Goal: Information Seeking & Learning: Learn about a topic

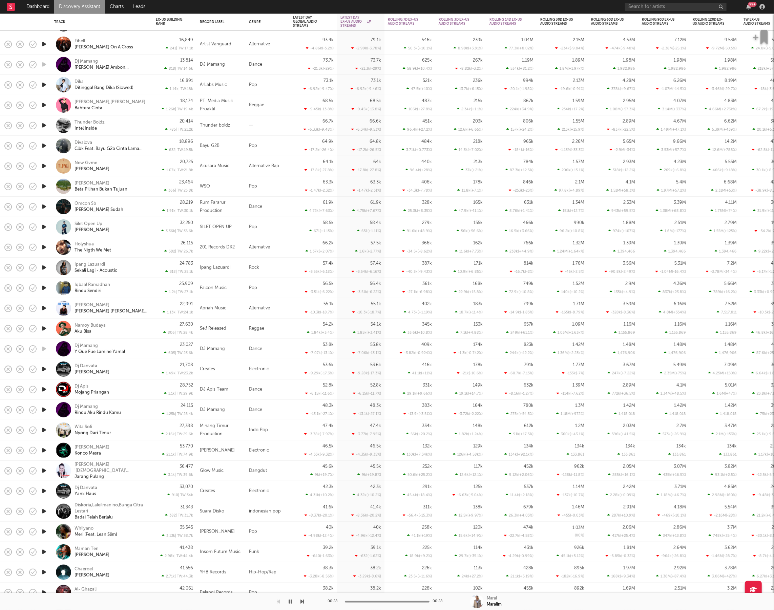
click at [79, 3] on link "Discovery Assistant" at bounding box center [79, 7] width 51 height 14
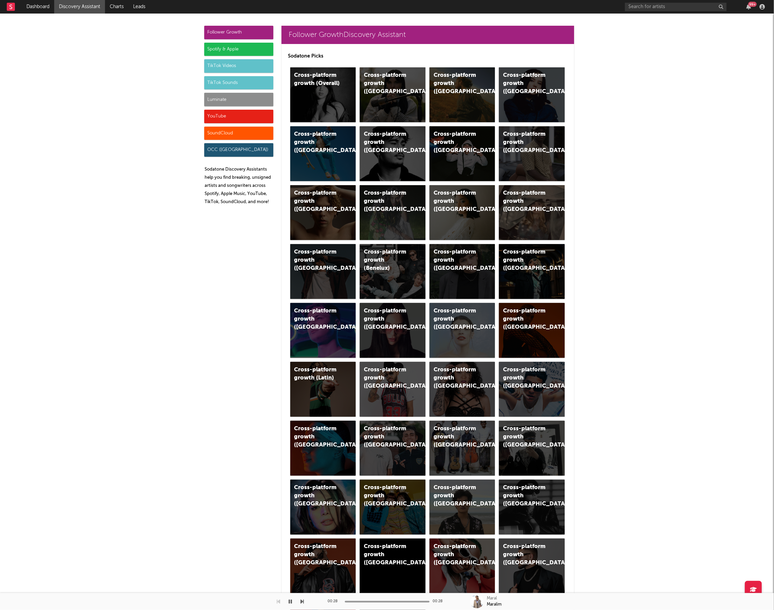
click at [209, 106] on div "Luminate" at bounding box center [238, 100] width 69 height 14
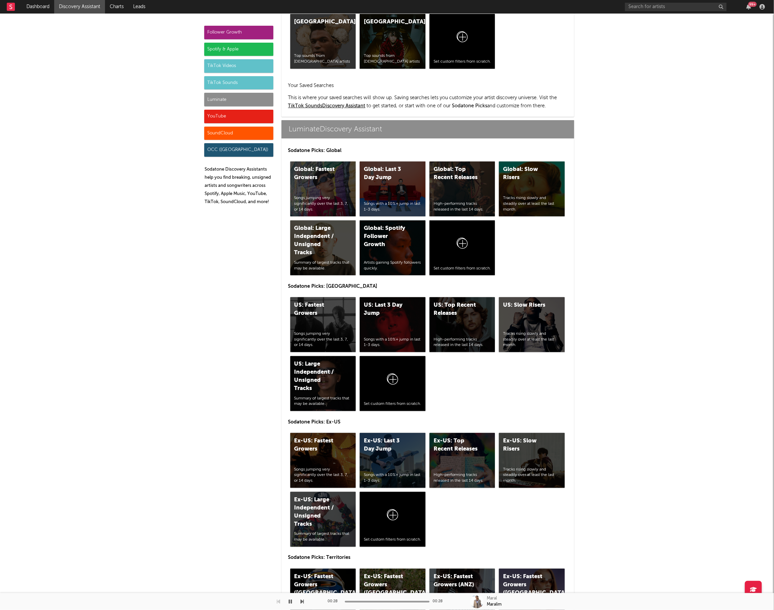
click at [212, 100] on div "Luminate" at bounding box center [238, 100] width 69 height 14
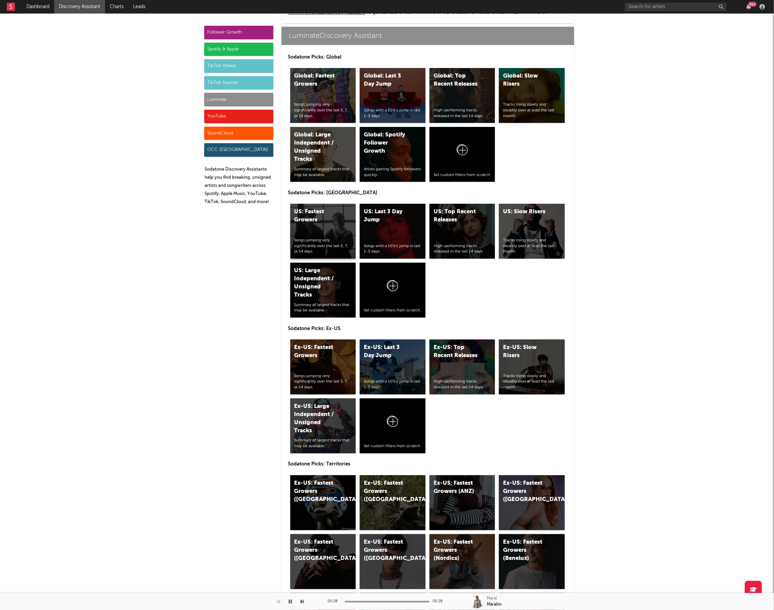
scroll to position [3008, 0]
click at [331, 362] on div "Ex-US: Fastest Growers Songs jumping very significantly over the last 3, 7, or …" at bounding box center [323, 367] width 66 height 55
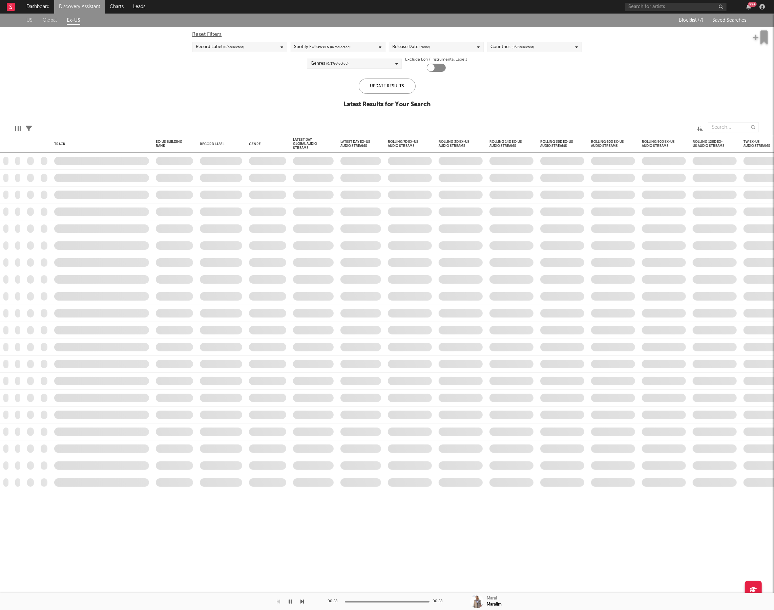
checkbox input "true"
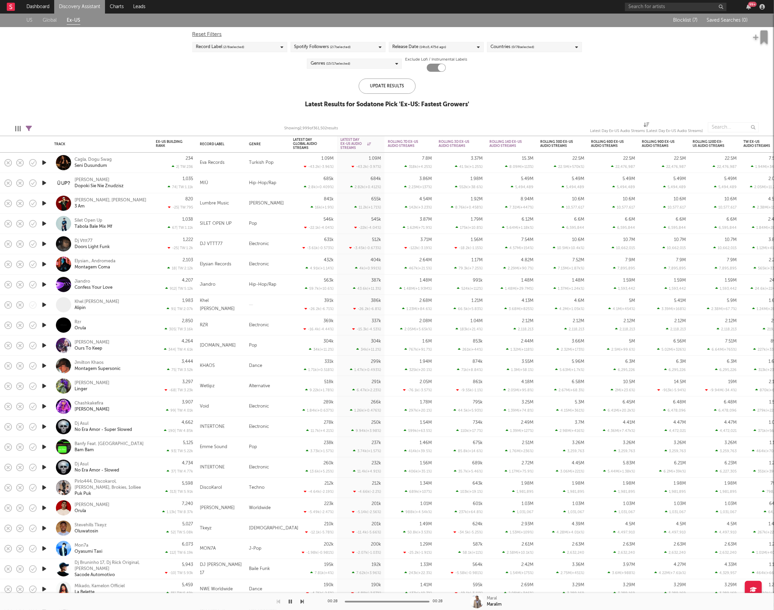
click at [30, 130] on icon at bounding box center [29, 129] width 6 height 6
select select "or"
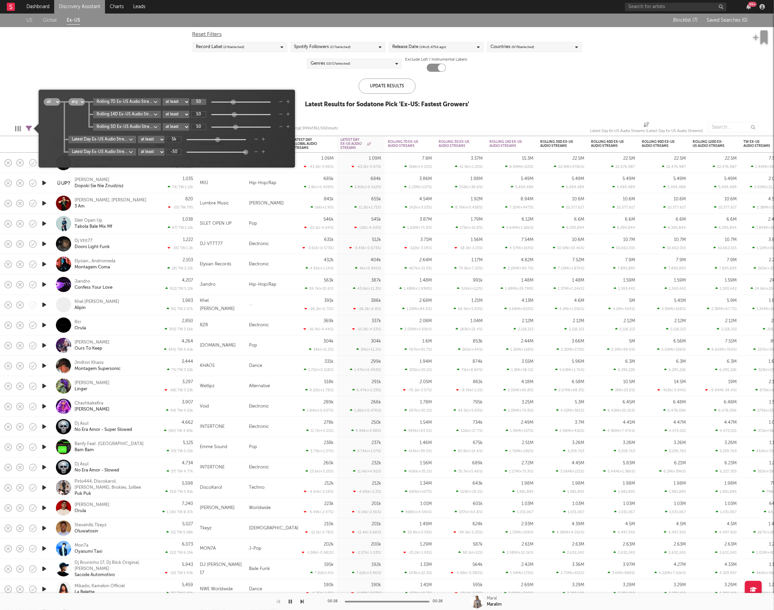
click at [200, 101] on input "50" at bounding box center [198, 102] width 15 height 6
click at [159, 104] on body "Dashboard Discovery Assistant Charts Leads 99 + Notifications Settings Mark all…" at bounding box center [387, 305] width 774 height 610
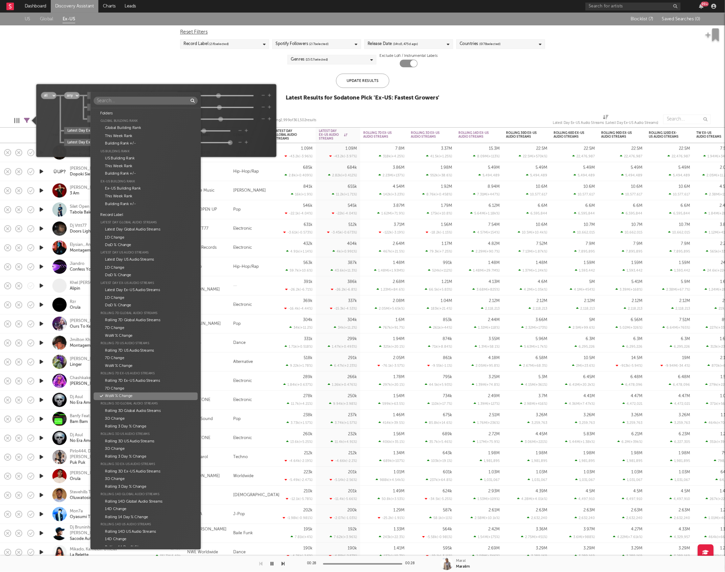
scroll to position [278, 0]
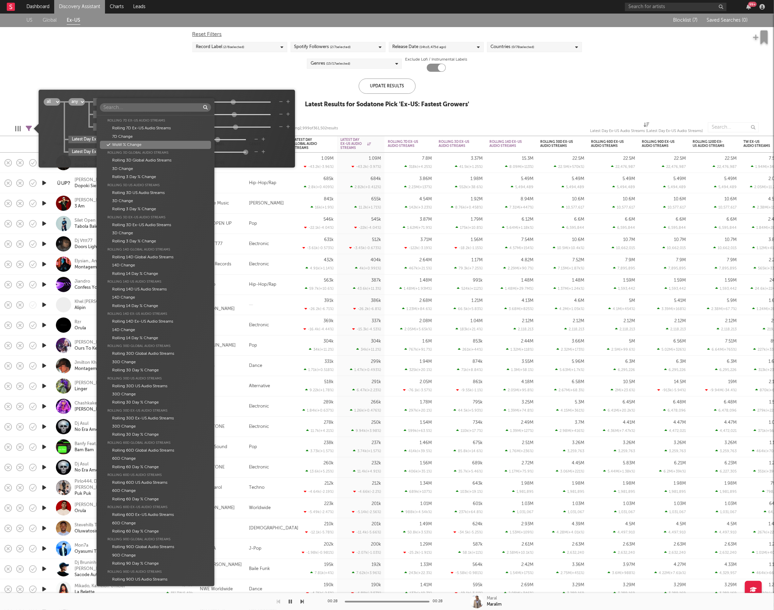
click at [278, 96] on div "Folders Global Building Rank Global Building Rank This Week Rank Building Rank …" at bounding box center [387, 305] width 774 height 610
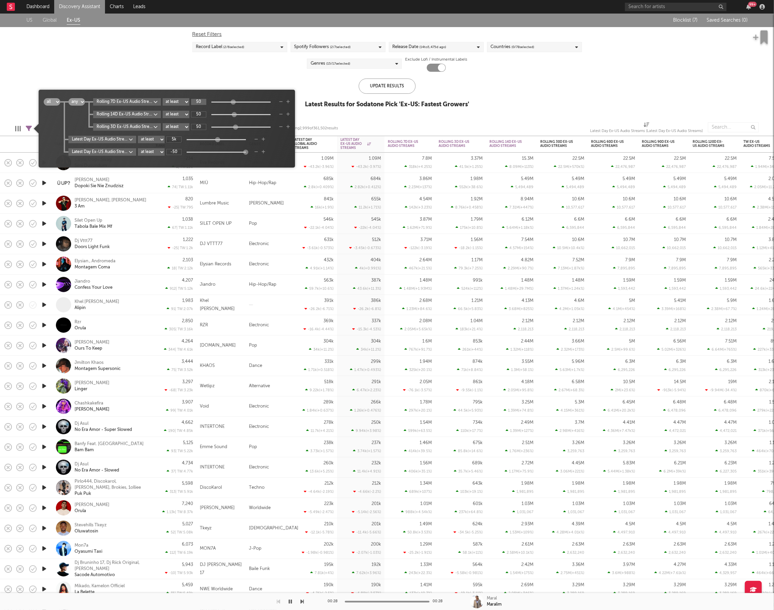
click at [206, 102] on input "50" at bounding box center [198, 102] width 15 height 6
click at [204, 114] on input "50" at bounding box center [198, 114] width 15 height 6
type input "25"
click at [205, 104] on input "25" at bounding box center [198, 102] width 15 height 6
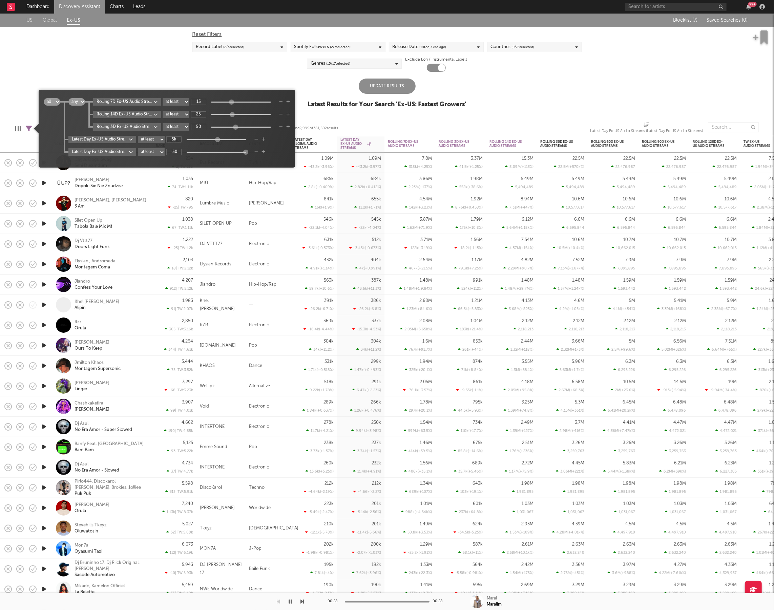
type input "15"
click at [205, 128] on input "50" at bounding box center [198, 127] width 15 height 6
type input "10"
click at [382, 82] on div "Update Results" at bounding box center [386, 86] width 57 height 15
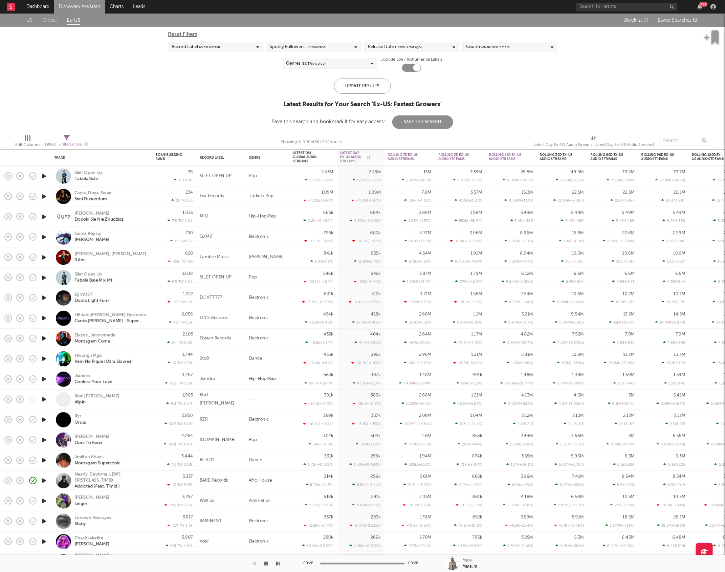
click at [595, 74] on div "US Global Ex-US Blocklist ( 7 ) Saved Searches ( 0 ) Reset Filters Record Label…" at bounding box center [362, 71] width 725 height 115
click at [43, 175] on icon "button" at bounding box center [44, 176] width 7 height 8
click at [277, 565] on icon "button" at bounding box center [277, 563] width 3 height 5
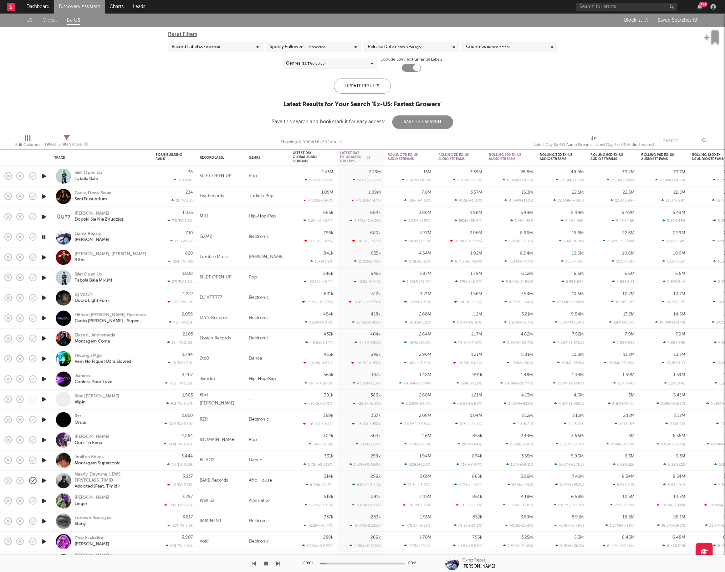
click at [257, 565] on div at bounding box center [140, 563] width 280 height 17
click at [256, 564] on div at bounding box center [140, 563] width 280 height 17
click at [252, 563] on div at bounding box center [140, 563] width 280 height 17
click at [255, 565] on icon "button" at bounding box center [254, 563] width 3 height 5
click at [279, 560] on button "button" at bounding box center [277, 563] width 3 height 17
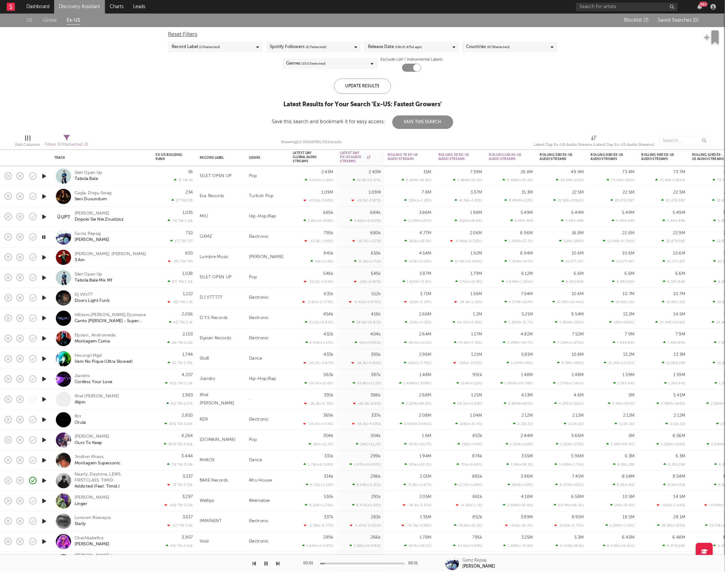
click at [279, 564] on icon "button" at bounding box center [277, 563] width 3 height 5
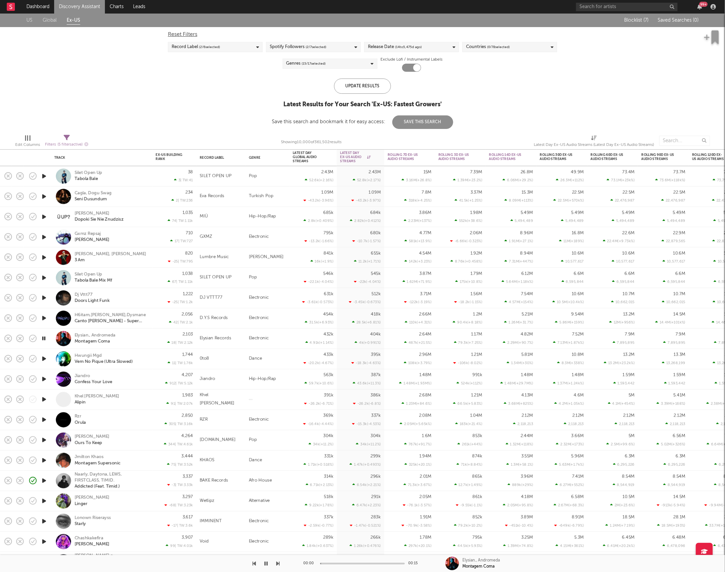
click at [279, 564] on icon "button" at bounding box center [277, 563] width 3 height 5
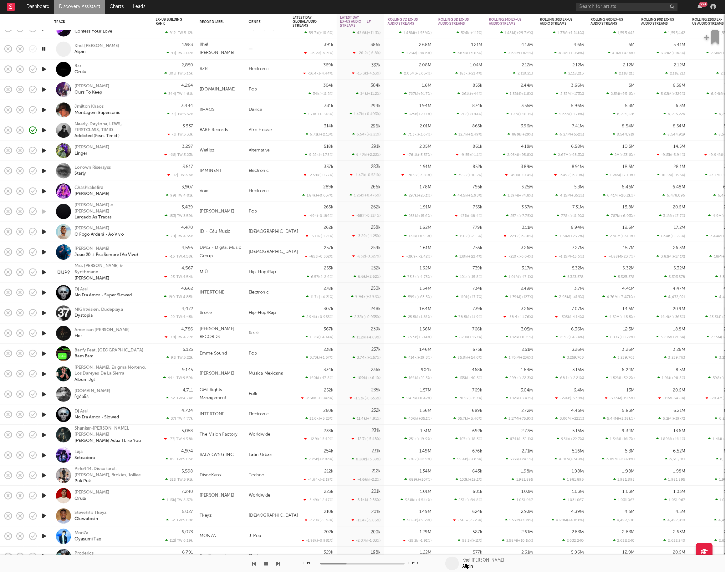
click at [279, 563] on icon "button" at bounding box center [277, 563] width 3 height 5
click at [108, 58] on div "[PERSON_NAME]" at bounding box center [101, 49] width 95 height 20
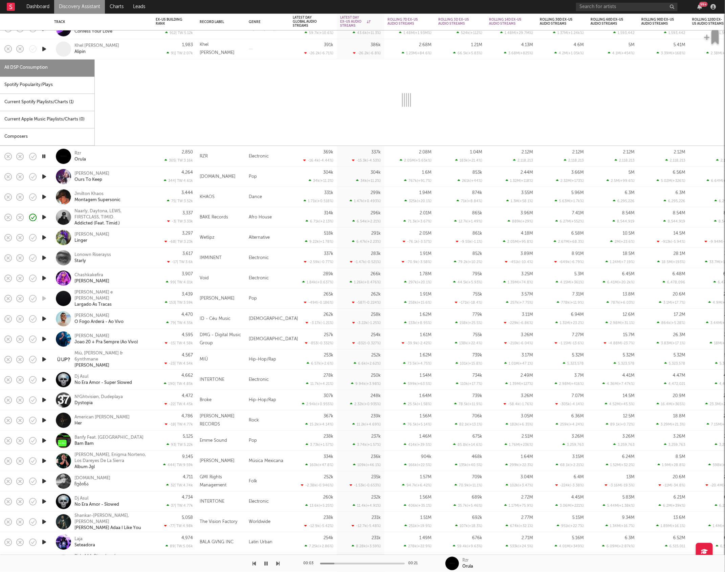
click at [107, 48] on div "[PERSON_NAME]" at bounding box center [110, 49] width 73 height 12
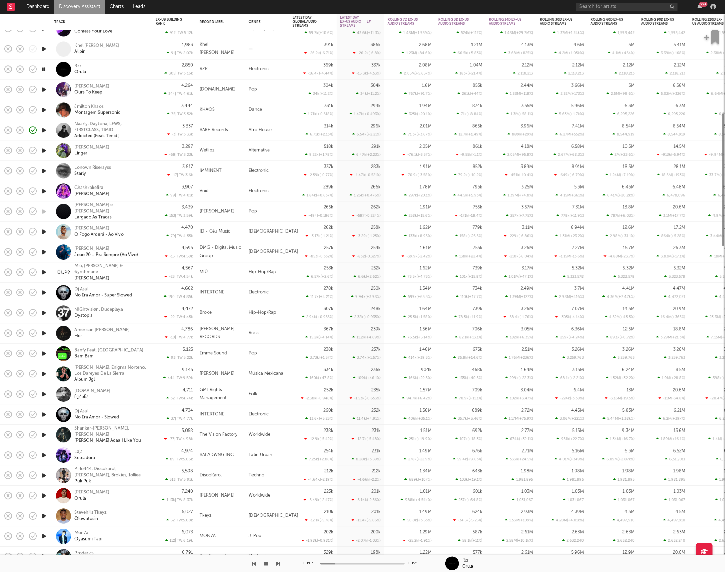
click at [107, 70] on div "Rzr Orula" at bounding box center [110, 69] width 73 height 12
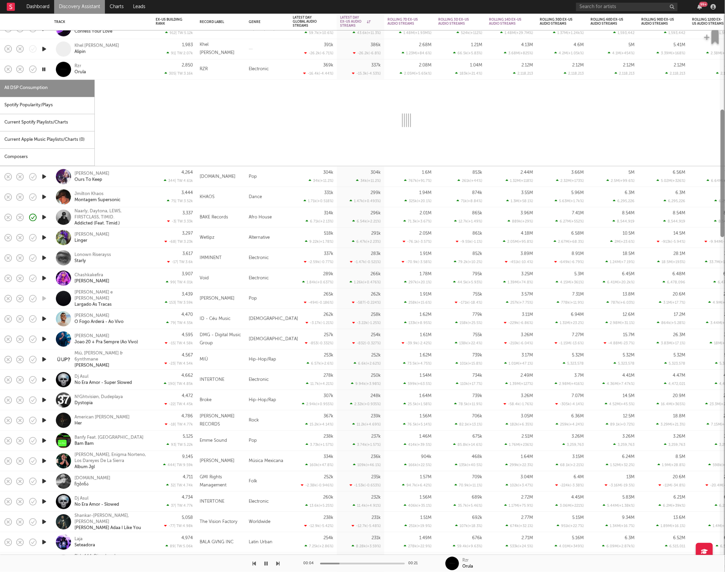
select select "1w"
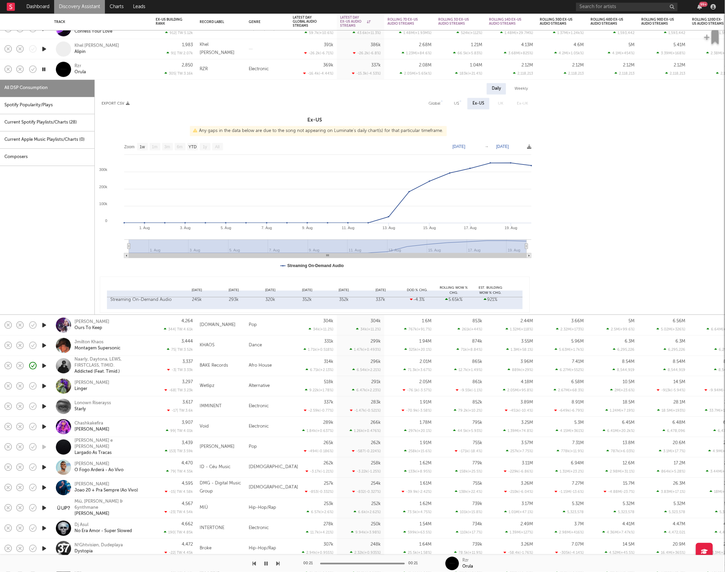
click at [119, 72] on div "Rzr Orula" at bounding box center [110, 69] width 73 height 12
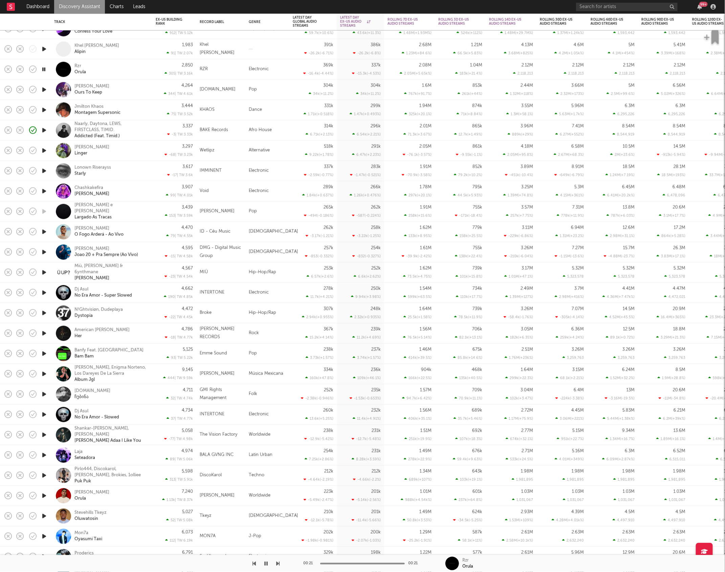
click at [44, 91] on icon "button" at bounding box center [44, 89] width 7 height 8
click at [276, 562] on icon "button" at bounding box center [277, 563] width 3 height 5
drag, startPoint x: 43, startPoint y: 172, endPoint x: 65, endPoint y: 184, distance: 25.2
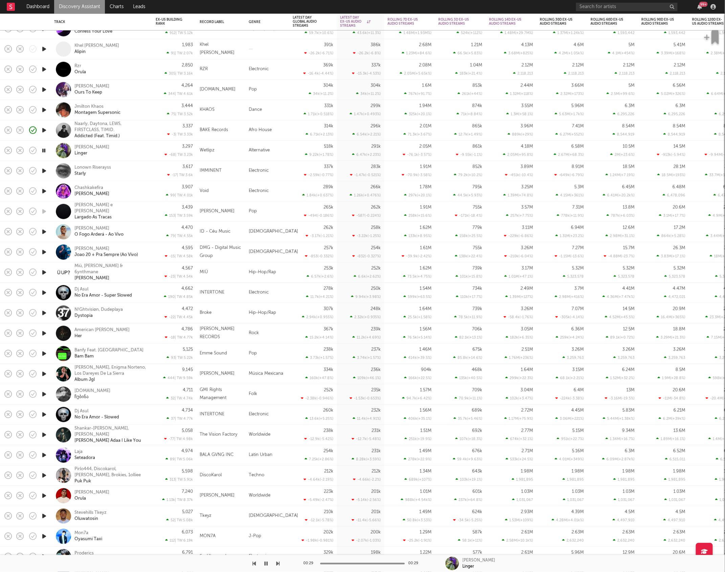
click at [43, 172] on icon "button" at bounding box center [44, 171] width 7 height 8
click at [276, 564] on icon "button" at bounding box center [277, 563] width 3 height 5
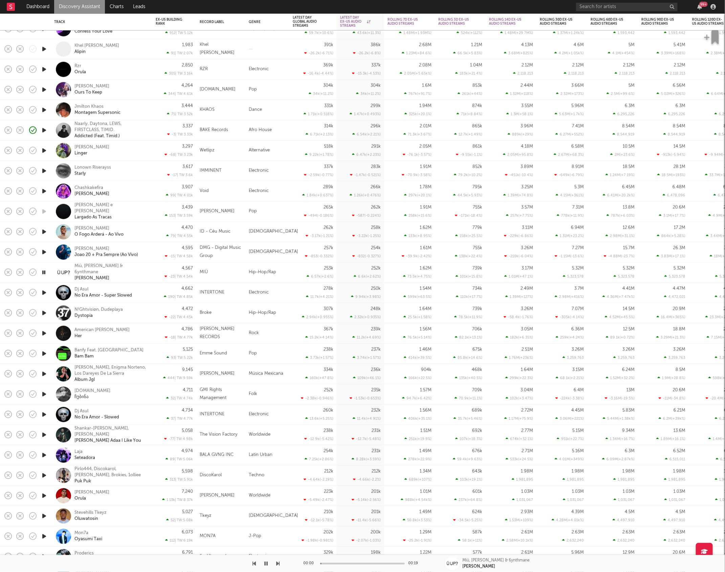
click at [276, 564] on icon "button" at bounding box center [277, 563] width 3 height 5
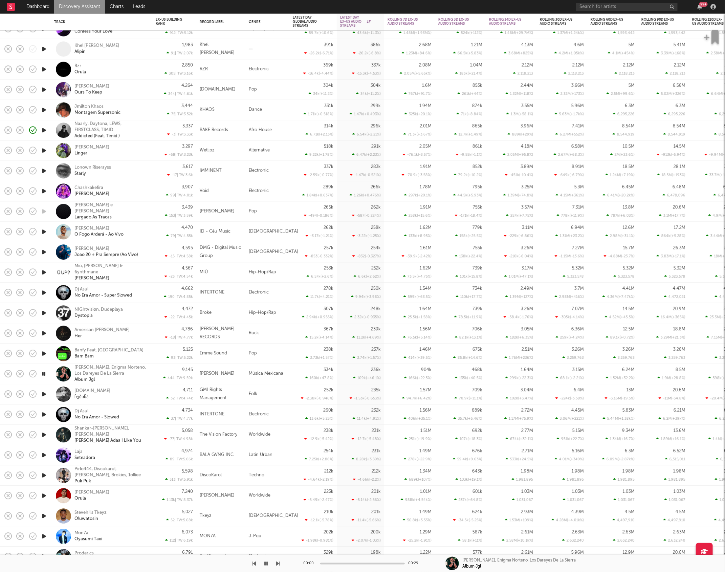
click at [276, 564] on icon "button" at bounding box center [277, 563] width 3 height 5
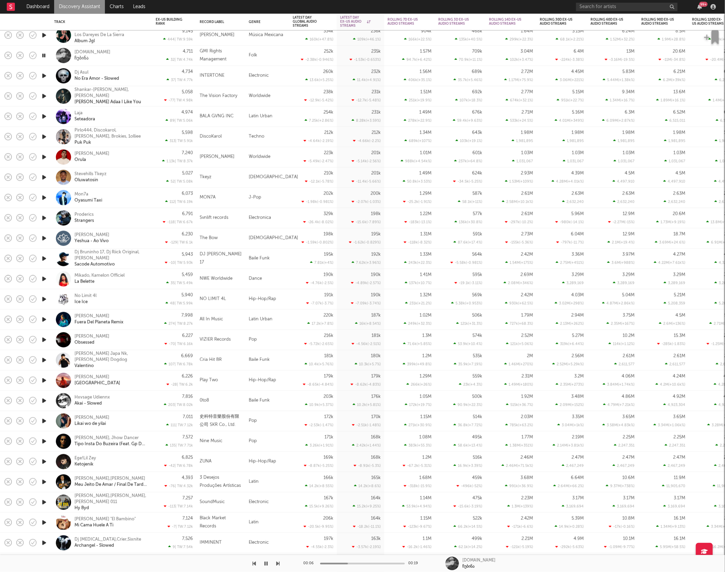
click at [278, 564] on icon "button" at bounding box center [277, 563] width 3 height 5
click at [277, 564] on icon "button" at bounding box center [277, 563] width 3 height 5
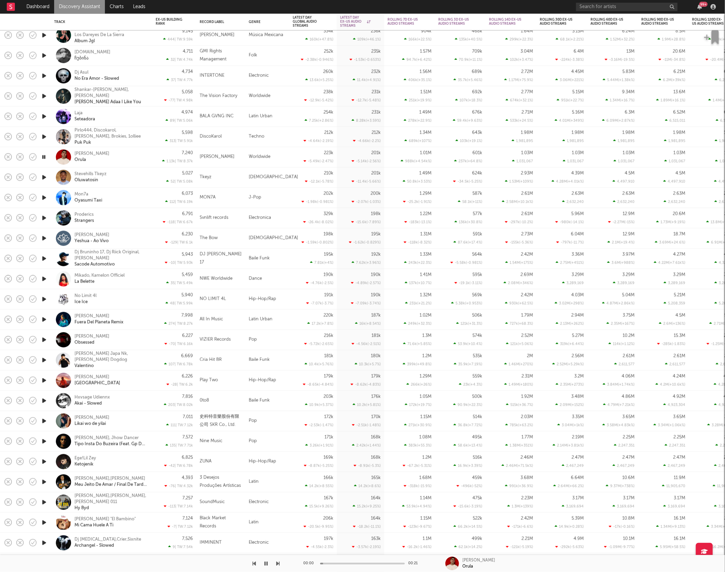
click at [279, 563] on icon "button" at bounding box center [277, 563] width 3 height 5
click at [277, 564] on icon "button" at bounding box center [277, 563] width 3 height 5
click at [124, 238] on div "[PERSON_NAME] - Ao Vivo" at bounding box center [110, 238] width 73 height 12
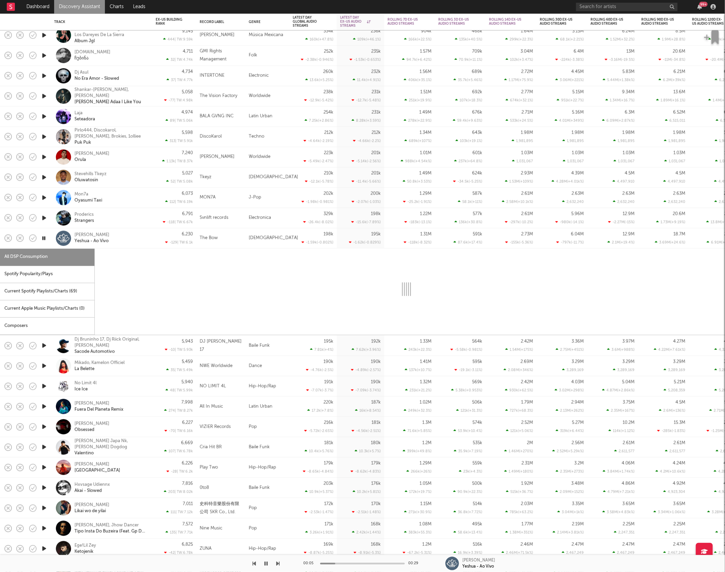
select select "6m"
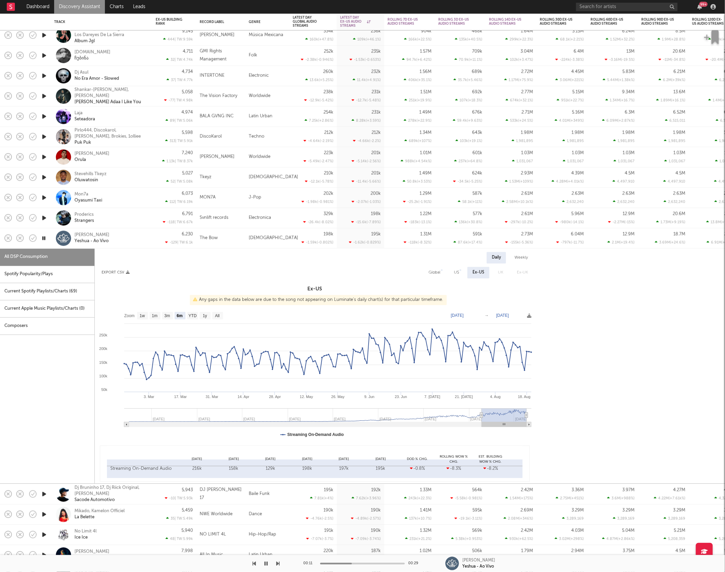
click at [137, 239] on div "[PERSON_NAME] - Ao Vivo" at bounding box center [110, 238] width 73 height 12
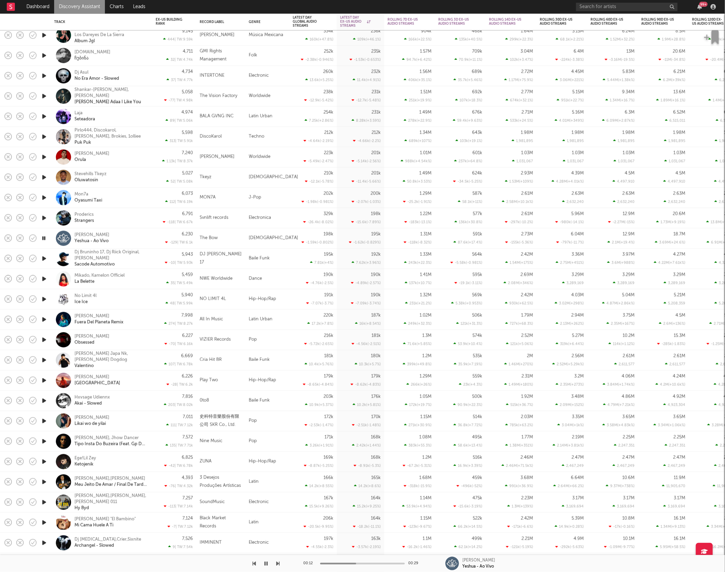
click at [277, 565] on icon "button" at bounding box center [277, 563] width 3 height 5
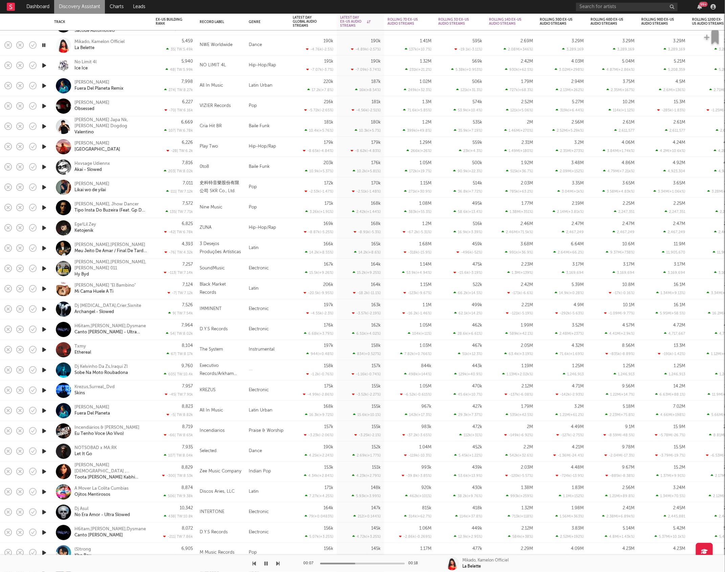
click at [276, 563] on icon "button" at bounding box center [277, 563] width 3 height 5
click at [278, 563] on icon "button" at bounding box center [277, 563] width 3 height 5
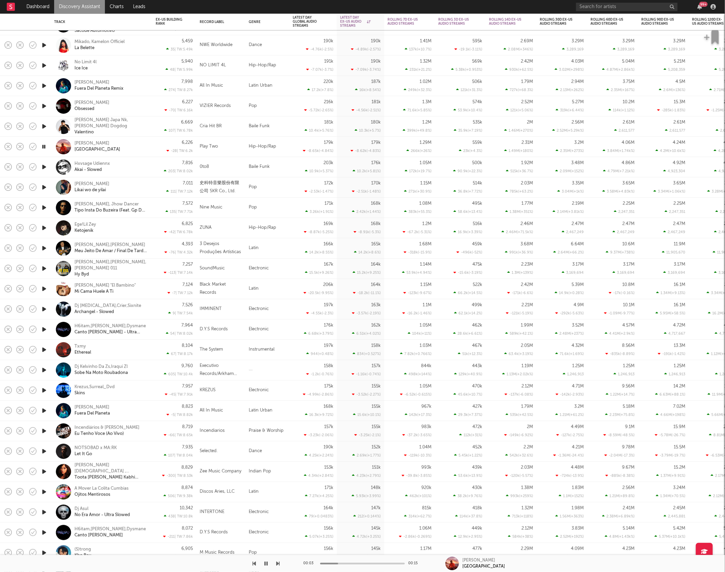
click at [278, 563] on icon "button" at bounding box center [277, 563] width 3 height 5
click at [278, 564] on icon "button" at bounding box center [277, 563] width 3 height 5
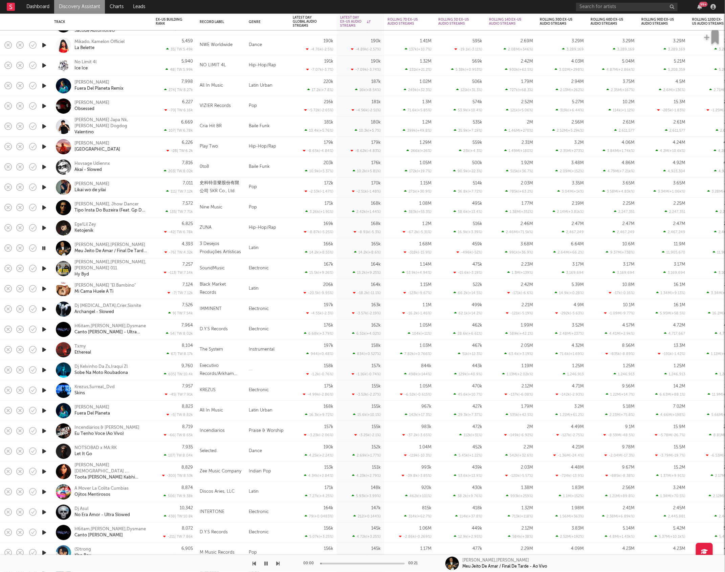
click at [278, 564] on icon "button" at bounding box center [277, 563] width 3 height 5
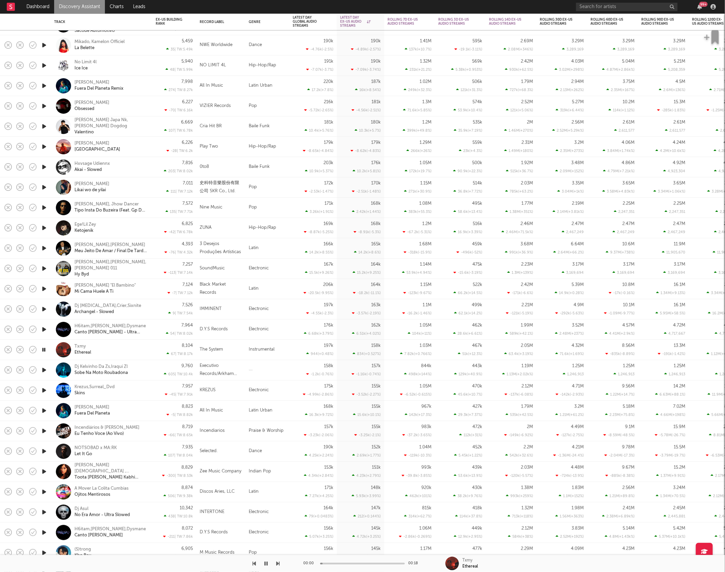
click at [278, 564] on icon "button" at bounding box center [277, 563] width 3 height 5
click at [253, 562] on icon "button" at bounding box center [254, 563] width 3 height 5
drag, startPoint x: 140, startPoint y: 348, endPoint x: 154, endPoint y: 347, distance: 13.6
click at [140, 348] on div "Txmy Ethereal" at bounding box center [110, 350] width 73 height 12
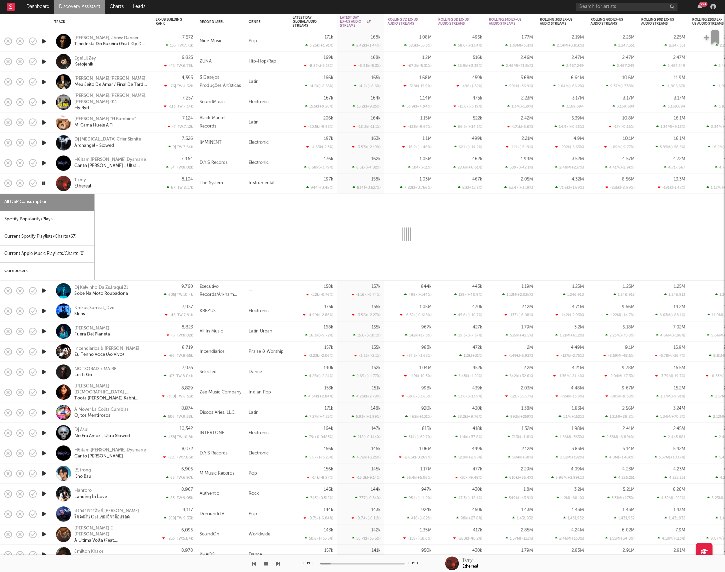
select select "6m"
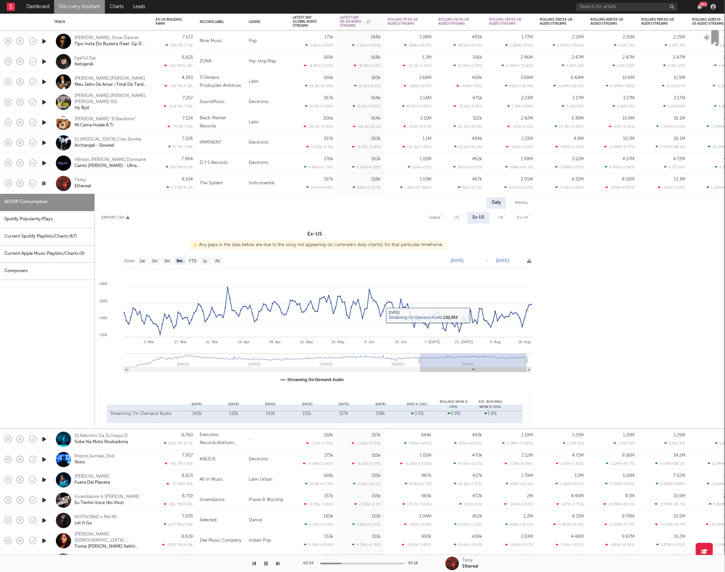
click at [51, 221] on div "Spotify Popularity/Plays" at bounding box center [47, 219] width 94 height 17
select select "1w"
select select "6m"
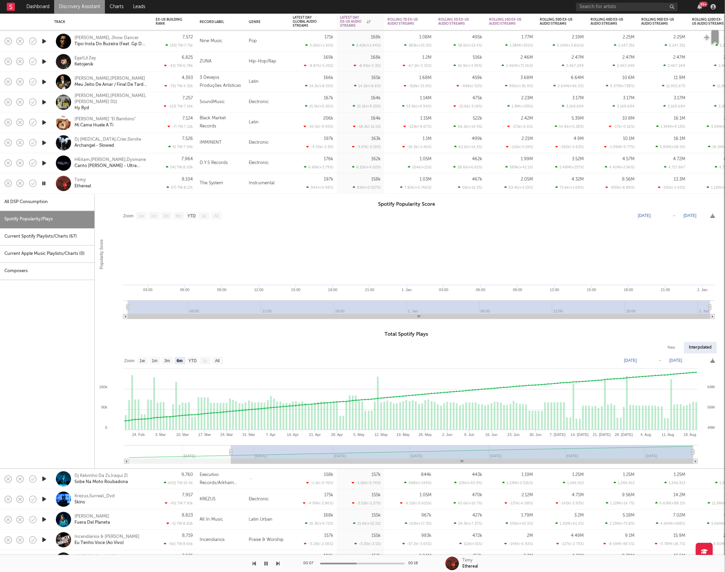
click at [107, 189] on div "Txmy Ethereal" at bounding box center [110, 183] width 73 height 12
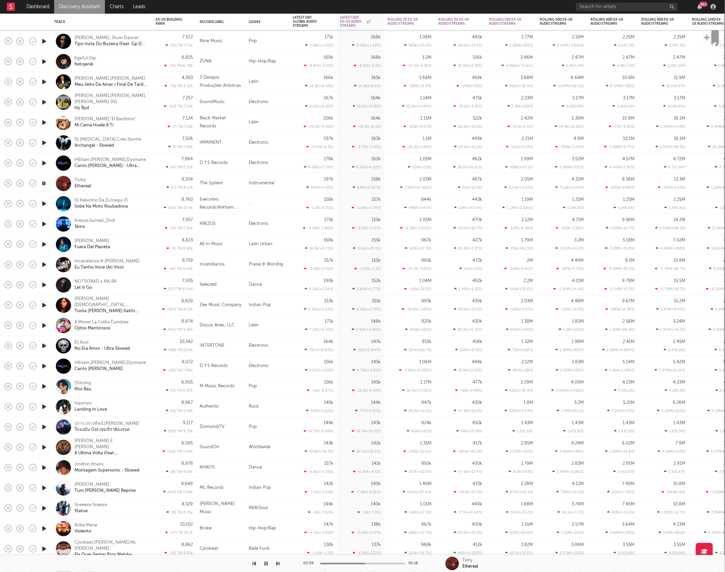
click at [279, 563] on icon "button" at bounding box center [277, 563] width 3 height 5
